Goal: Book appointment/travel/reservation

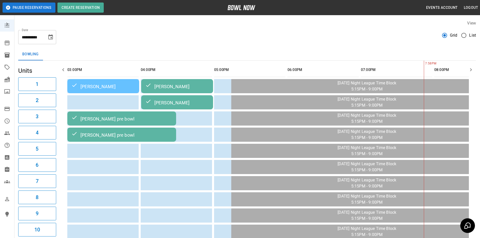
scroll to position [0, 42]
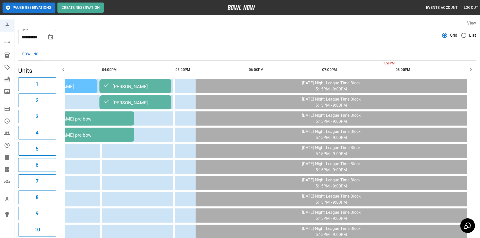
click at [52, 35] on icon "Choose date, selected date is Oct 2, 2025" at bounding box center [50, 36] width 5 height 5
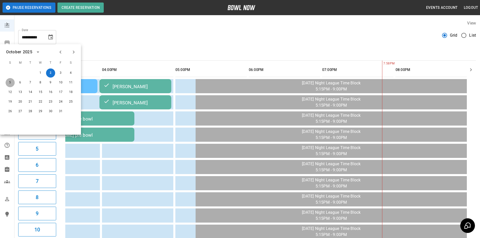
click at [11, 81] on button "5" at bounding box center [10, 82] width 9 height 9
type input "**********"
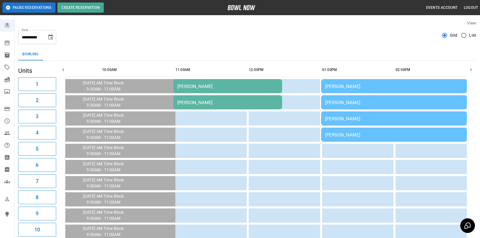
scroll to position [0, 473]
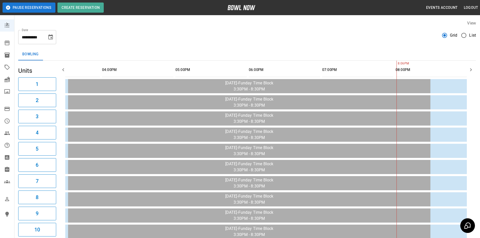
click at [64, 70] on icon "button" at bounding box center [63, 70] width 6 height 6
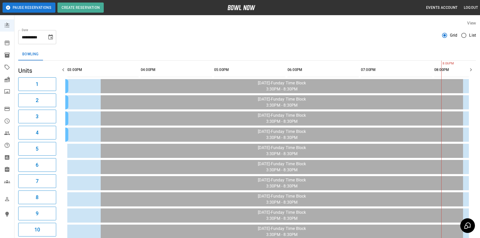
click at [64, 70] on icon "button" at bounding box center [63, 70] width 6 height 6
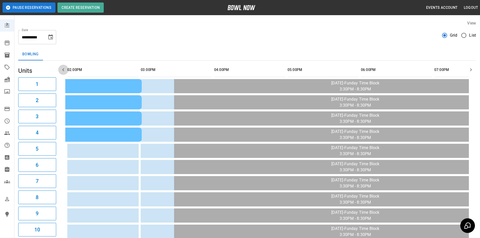
click at [64, 70] on icon "button" at bounding box center [63, 70] width 6 height 6
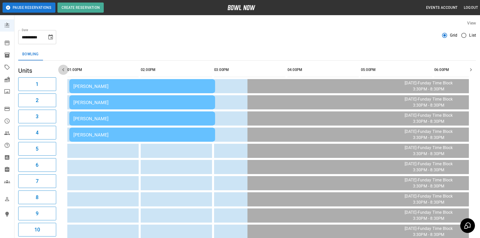
click at [64, 70] on icon "button" at bounding box center [63, 70] width 6 height 6
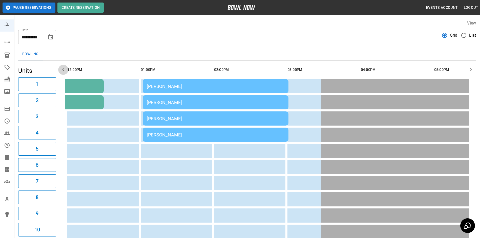
click at [64, 70] on icon "button" at bounding box center [63, 70] width 6 height 6
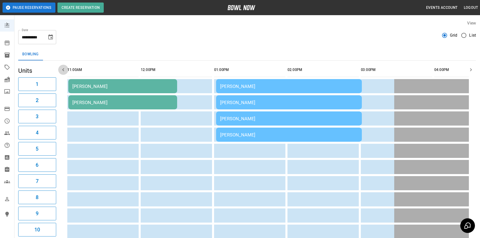
click at [64, 70] on icon "button" at bounding box center [63, 70] width 6 height 6
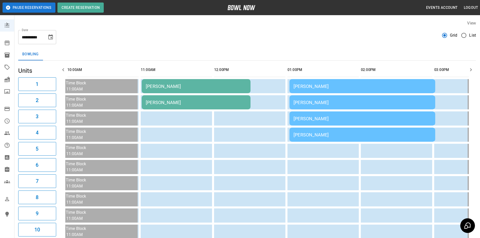
click at [64, 70] on icon "button" at bounding box center [63, 70] width 6 height 6
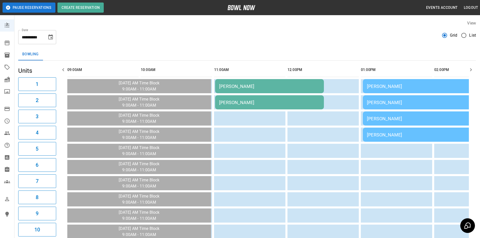
click at [64, 70] on icon "button" at bounding box center [63, 70] width 6 height 6
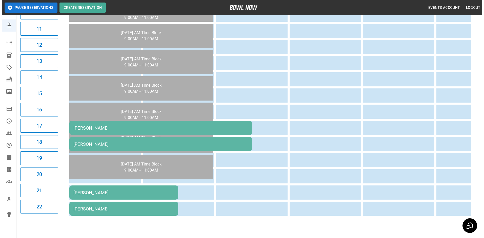
scroll to position [232, 0]
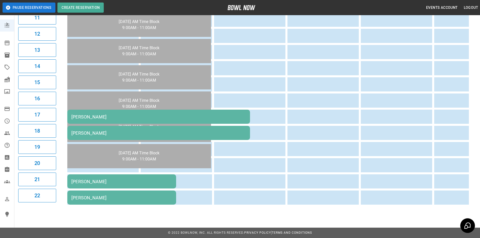
click at [108, 181] on td "[PERSON_NAME]" at bounding box center [121, 182] width 109 height 14
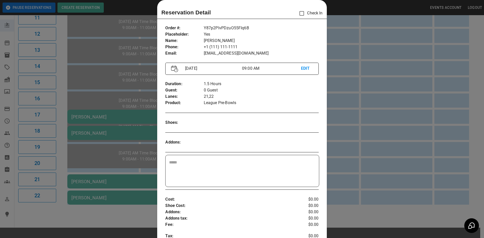
click at [190, 159] on div "​" at bounding box center [242, 171] width 153 height 32
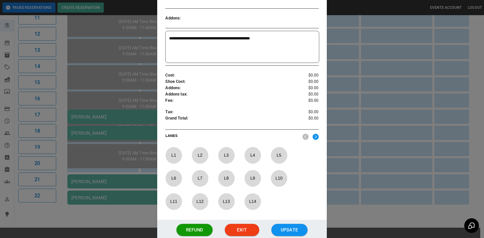
scroll to position [170, 0]
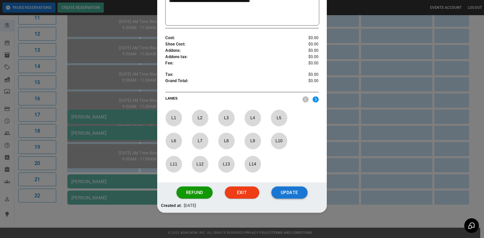
type textarea "**********"
click at [281, 192] on button "Update" at bounding box center [289, 193] width 36 height 12
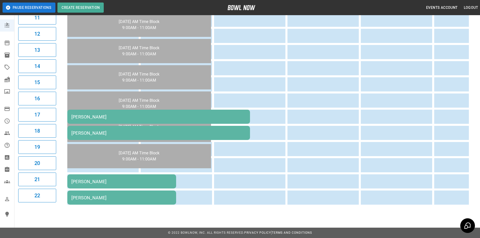
click at [162, 181] on td "[PERSON_NAME]" at bounding box center [121, 182] width 109 height 14
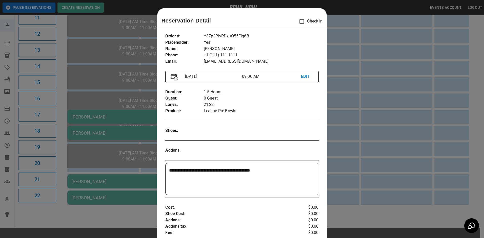
scroll to position [8, 0]
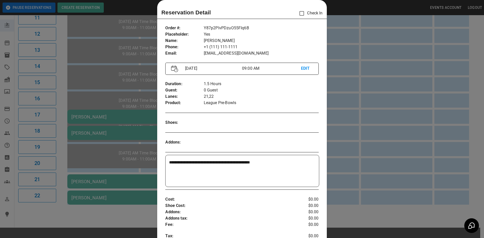
click at [301, 69] on p "EDIT" at bounding box center [307, 69] width 12 height 6
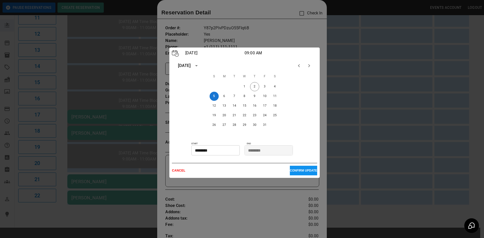
click at [359, 98] on div at bounding box center [242, 119] width 484 height 238
click at [177, 172] on p "CANCEL" at bounding box center [231, 171] width 118 height 4
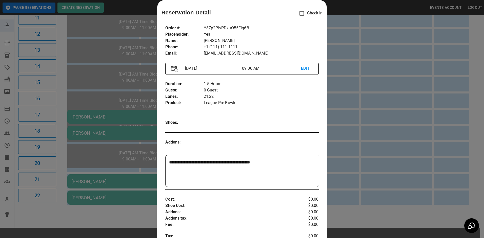
click at [357, 79] on div at bounding box center [242, 119] width 484 height 238
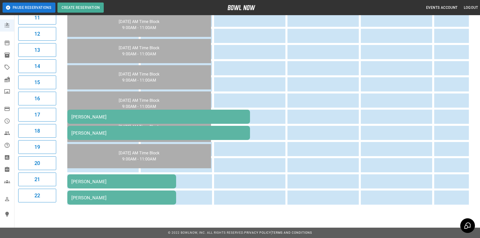
click at [163, 179] on div "[PERSON_NAME]" at bounding box center [121, 181] width 101 height 5
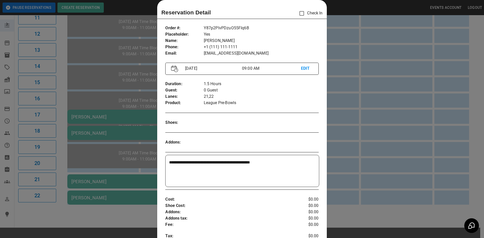
click at [304, 68] on p "EDIT" at bounding box center [307, 69] width 12 height 6
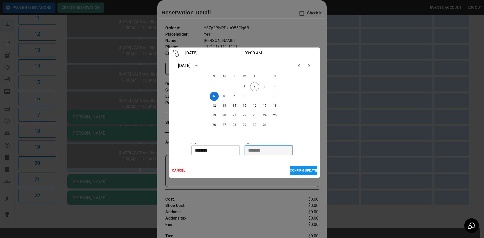
click at [266, 152] on input "********" at bounding box center [266, 151] width 45 height 10
click at [220, 151] on input "********" at bounding box center [213, 151] width 45 height 10
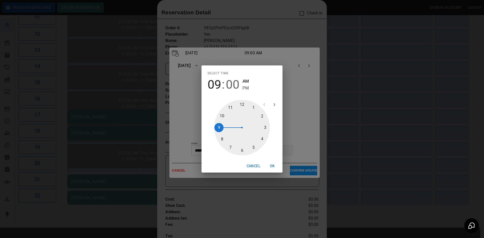
click at [274, 167] on button "OK" at bounding box center [272, 166] width 16 height 9
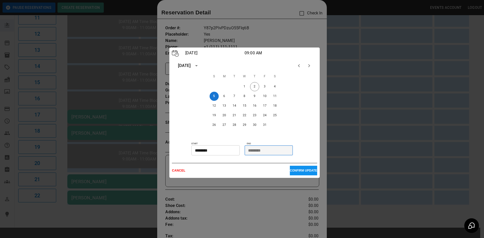
click at [263, 150] on input "********" at bounding box center [266, 151] width 45 height 10
click at [274, 150] on input "********" at bounding box center [266, 151] width 45 height 10
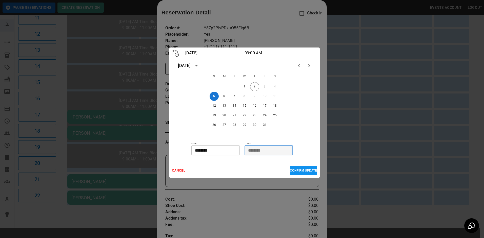
click at [274, 150] on input "********" at bounding box center [266, 151] width 45 height 10
click at [261, 151] on input "********" at bounding box center [266, 151] width 45 height 10
click at [344, 81] on div at bounding box center [242, 119] width 484 height 238
click at [174, 172] on p "CANCEL" at bounding box center [231, 171] width 118 height 4
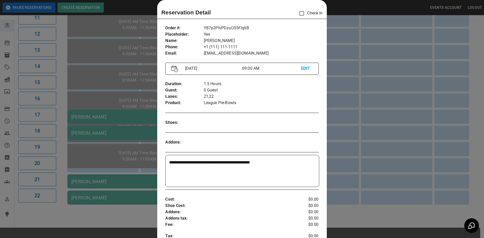
click at [363, 76] on div at bounding box center [242, 119] width 484 height 238
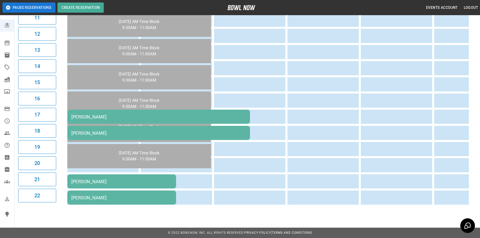
click at [138, 126] on td "[PERSON_NAME]" at bounding box center [158, 133] width 183 height 14
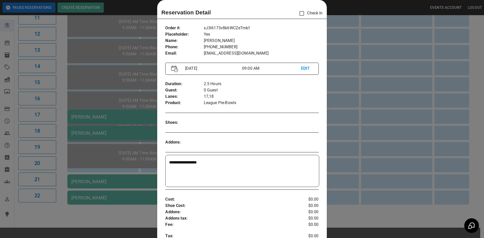
click at [455, 107] on div at bounding box center [242, 119] width 484 height 238
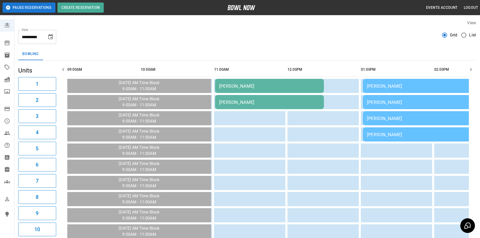
scroll to position [0, 0]
click at [50, 35] on icon "Choose date, selected date is Oct 5, 2025" at bounding box center [50, 36] width 5 height 5
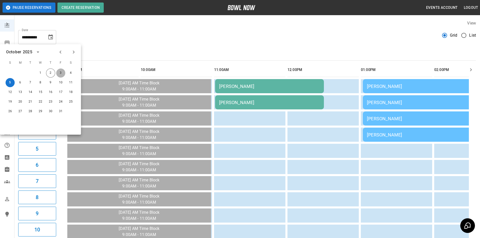
click at [59, 73] on button "3" at bounding box center [60, 73] width 9 height 9
type input "**********"
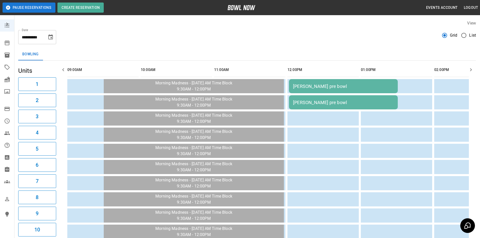
scroll to position [0, 707]
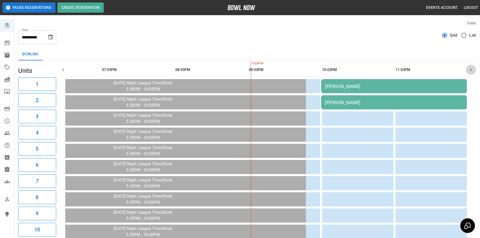
click at [474, 71] on button "button" at bounding box center [471, 70] width 10 height 10
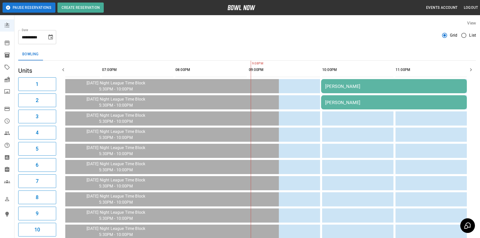
click at [474, 71] on button "button" at bounding box center [471, 70] width 10 height 10
click at [62, 68] on icon "button" at bounding box center [63, 70] width 6 height 6
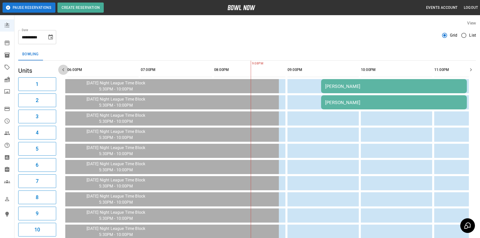
scroll to position [0, 660]
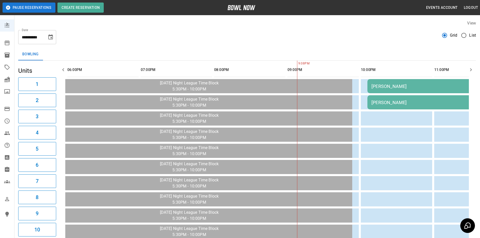
click at [62, 68] on icon "button" at bounding box center [63, 70] width 6 height 6
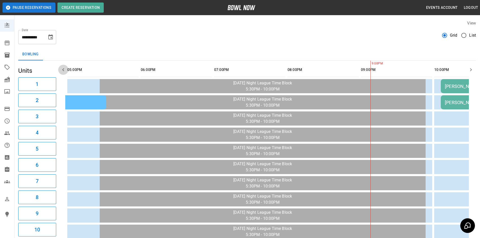
click at [62, 69] on icon "button" at bounding box center [63, 70] width 6 height 6
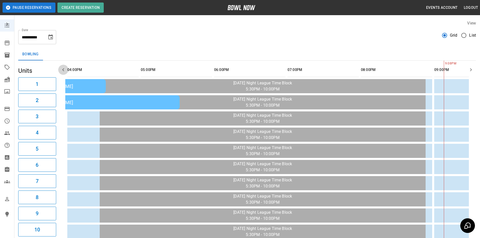
scroll to position [0, 514]
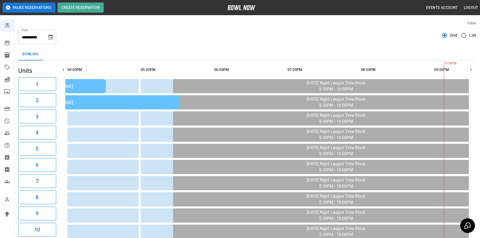
click at [63, 69] on icon "button" at bounding box center [63, 70] width 6 height 6
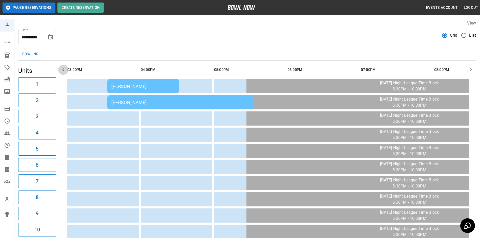
click at [63, 69] on icon "button" at bounding box center [63, 70] width 6 height 6
